Goal: Transaction & Acquisition: Purchase product/service

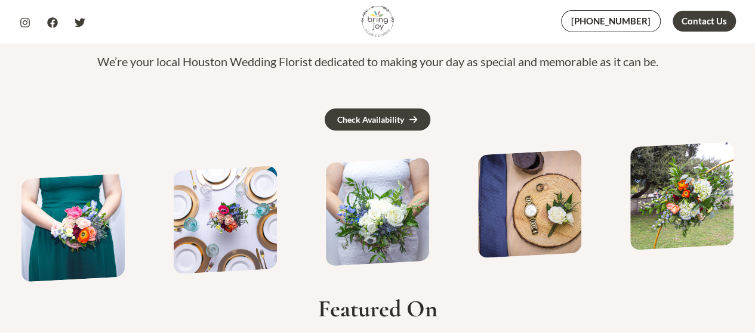
scroll to position [213, 0]
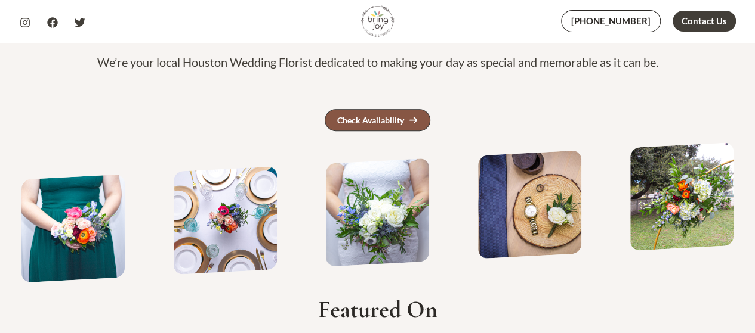
click at [412, 116] on icon at bounding box center [413, 120] width 9 height 9
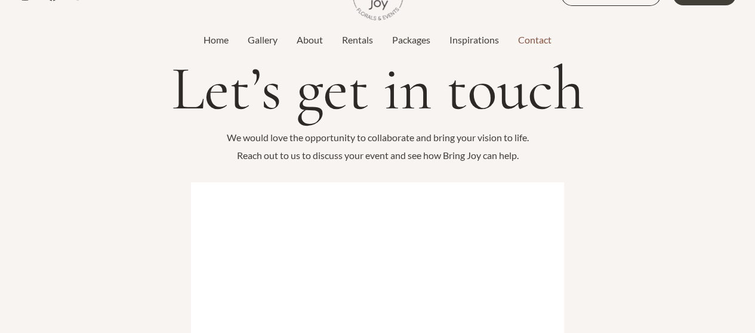
scroll to position [83, 0]
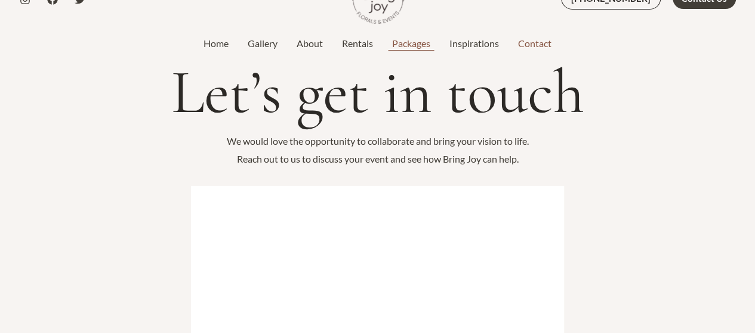
click at [410, 41] on link "Packages" at bounding box center [410, 43] width 57 height 14
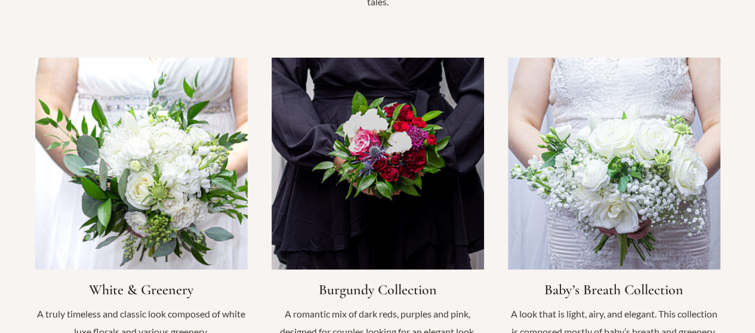
scroll to position [1172, 0]
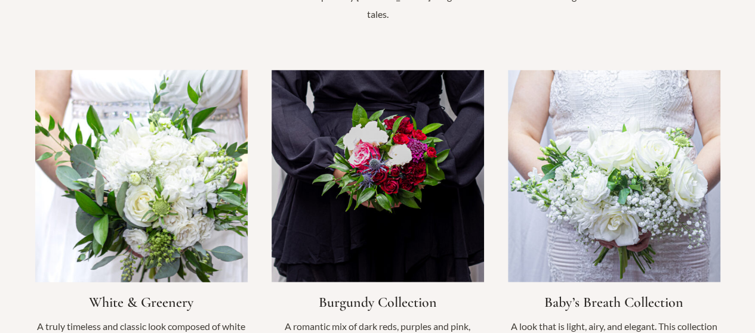
click at [170, 168] on link "Infobox Link" at bounding box center [141, 217] width 212 height 295
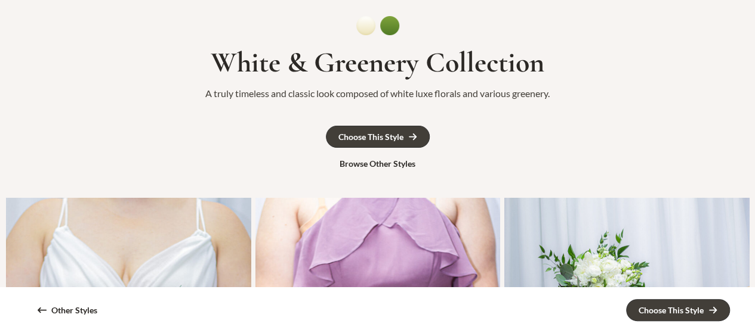
scroll to position [118, 0]
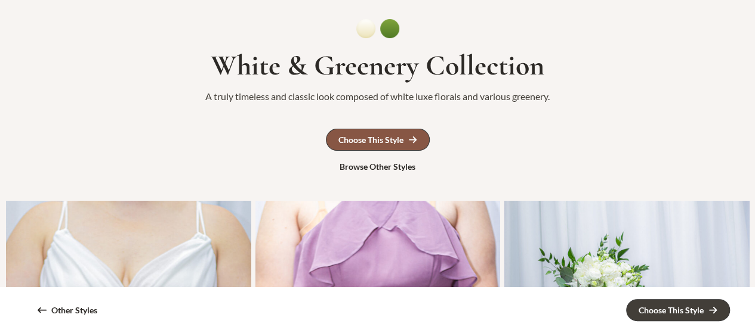
click at [402, 138] on div "Choose This Style" at bounding box center [370, 140] width 65 height 8
